Goal: Task Accomplishment & Management: Use online tool/utility

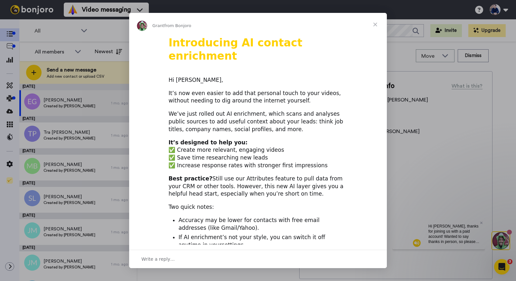
click at [376, 23] on span "Close" at bounding box center [374, 24] width 23 height 23
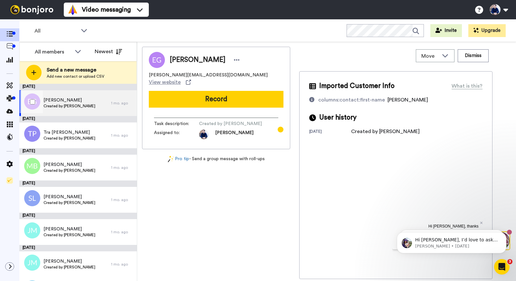
click at [75, 102] on span "[PERSON_NAME]" at bounding box center [69, 100] width 52 height 6
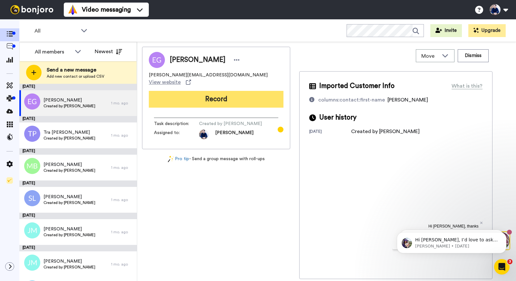
click at [221, 92] on button "Record" at bounding box center [216, 99] width 135 height 17
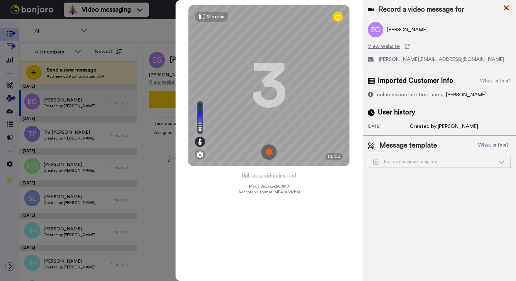
click at [508, 8] on icon at bounding box center [506, 8] width 6 height 8
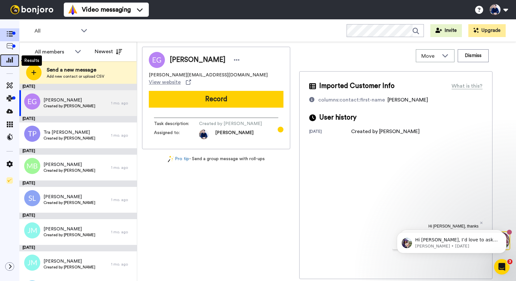
click at [12, 60] on icon at bounding box center [9, 60] width 6 height 6
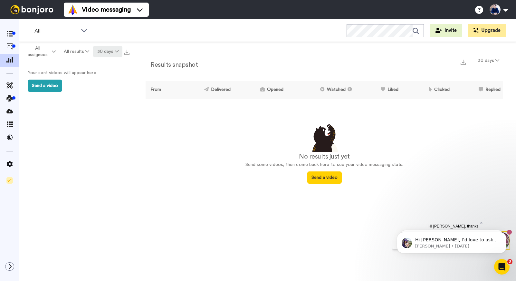
click at [109, 51] on button "30 days" at bounding box center [107, 52] width 29 height 12
click at [109, 88] on li "90 days" at bounding box center [108, 89] width 45 height 12
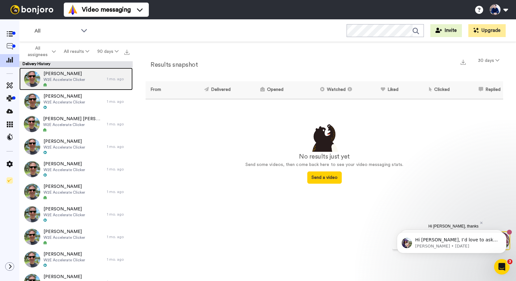
click at [84, 77] on span "W2E Accelerate Clicker" at bounding box center [64, 79] width 42 height 5
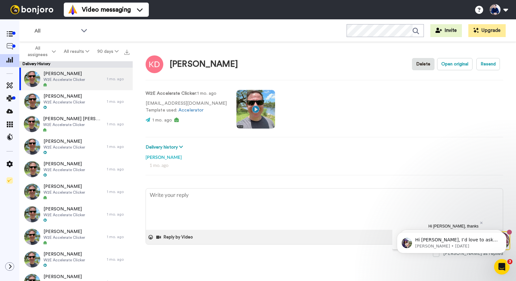
click at [248, 116] on video at bounding box center [255, 109] width 39 height 39
click at [255, 118] on video at bounding box center [255, 109] width 39 height 39
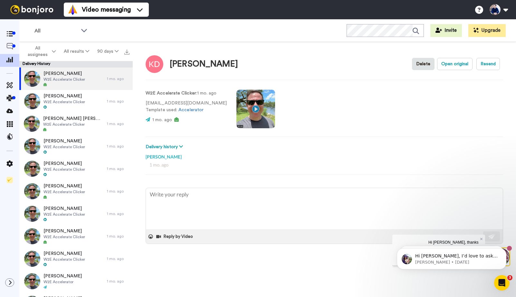
type textarea "x"
click at [33, 12] on img at bounding box center [32, 9] width 48 height 9
